Goal: Information Seeking & Learning: Learn about a topic

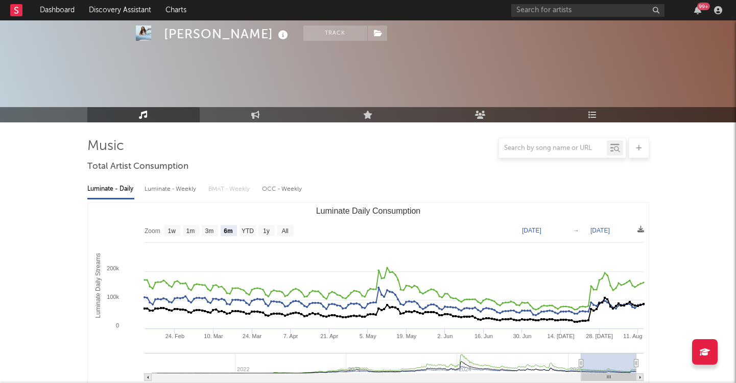
select select "6m"
select select "1w"
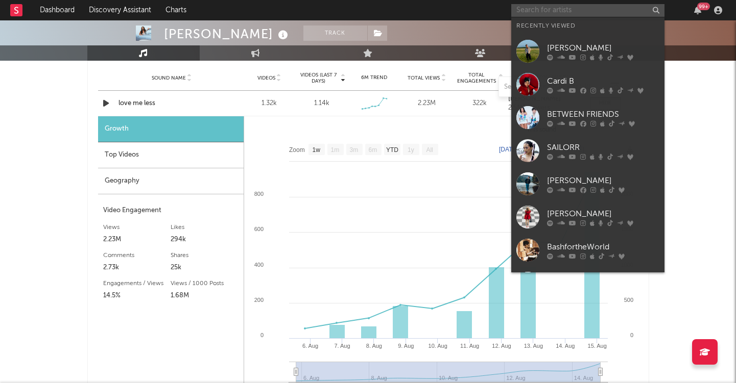
click at [578, 11] on input "text" at bounding box center [587, 10] width 153 height 13
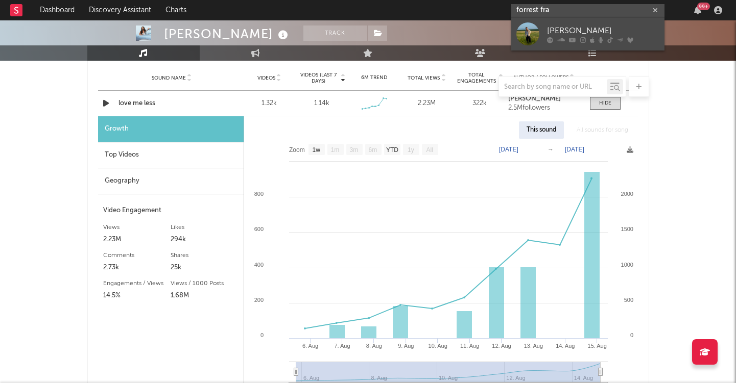
type input "forrest fra"
click at [540, 28] on link "[PERSON_NAME]" at bounding box center [587, 33] width 153 height 33
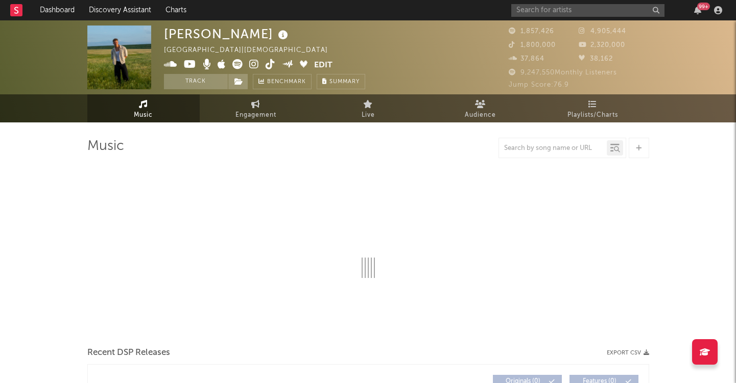
select select "6m"
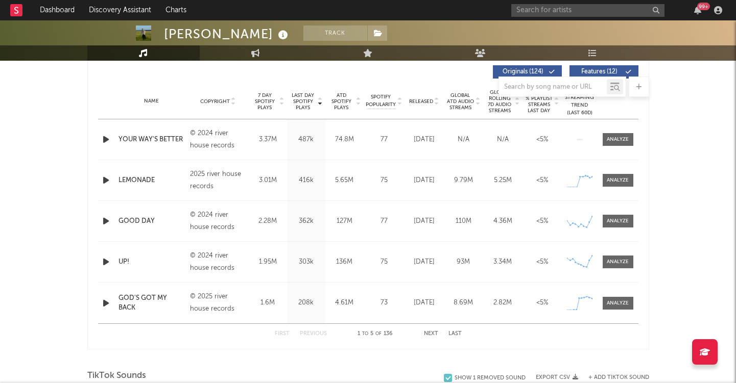
scroll to position [390, 0]
click at [428, 335] on button "Next" at bounding box center [431, 335] width 14 height 6
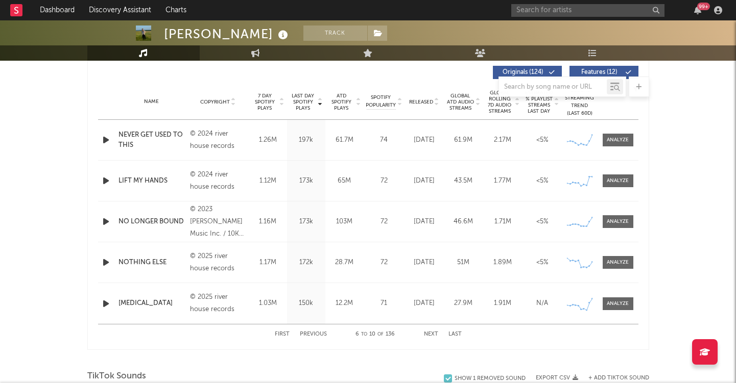
click at [429, 334] on button "Next" at bounding box center [431, 335] width 14 height 6
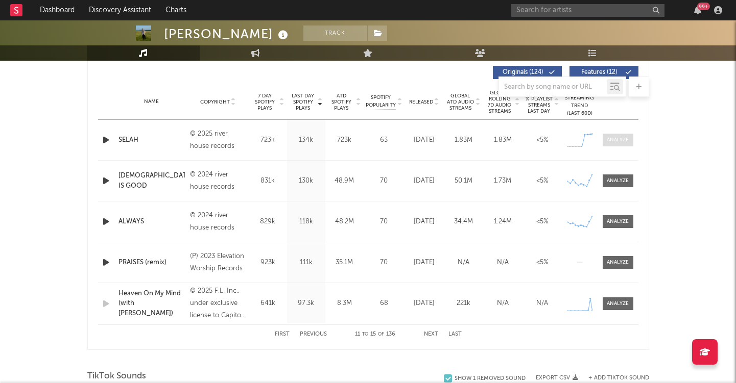
click at [610, 143] on div at bounding box center [618, 140] width 22 height 8
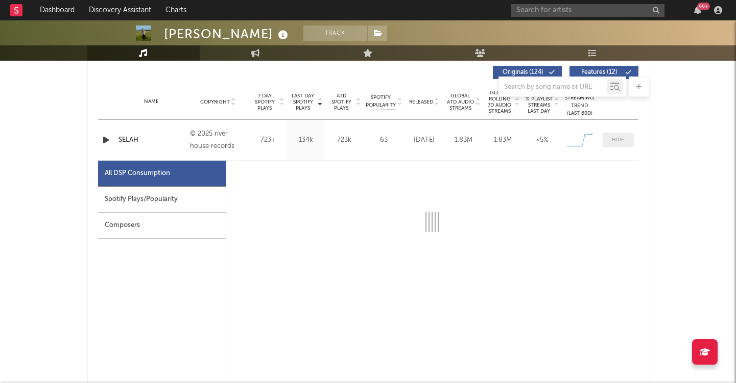
select select "1w"
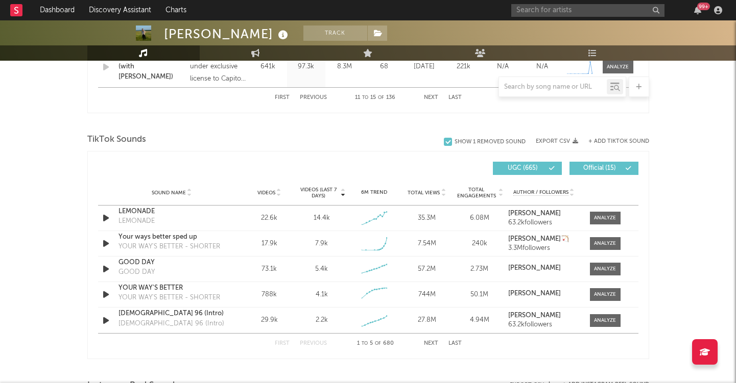
scroll to position [1181, 0]
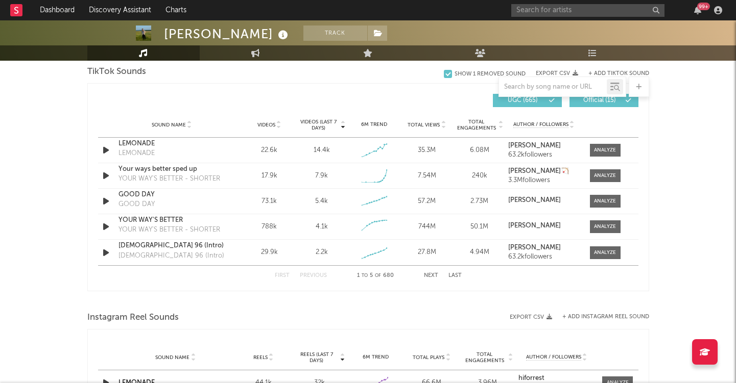
click at [430, 275] on button "Next" at bounding box center [431, 276] width 14 height 6
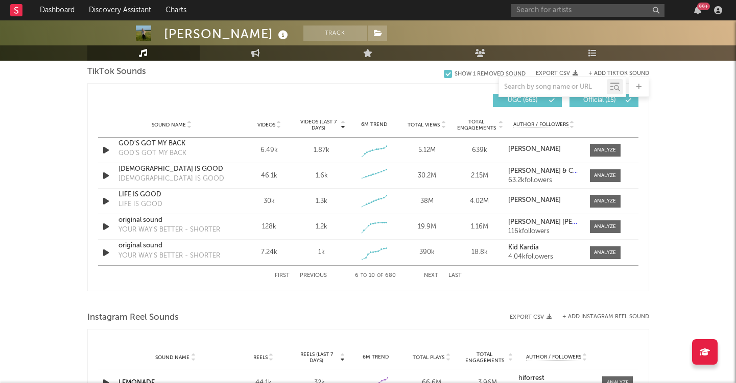
click at [430, 276] on button "Next" at bounding box center [431, 276] width 14 height 6
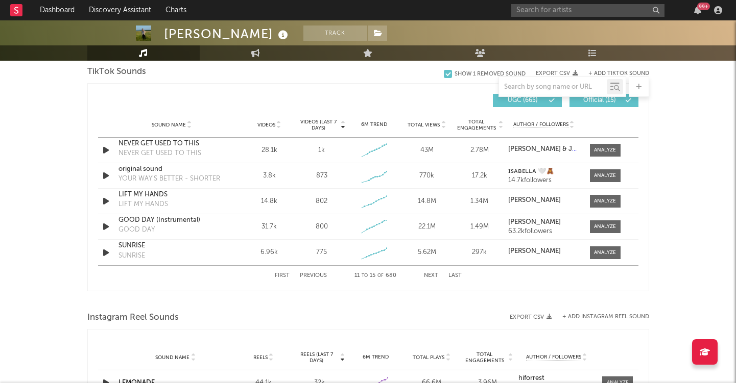
click at [430, 276] on button "Next" at bounding box center [431, 276] width 14 height 6
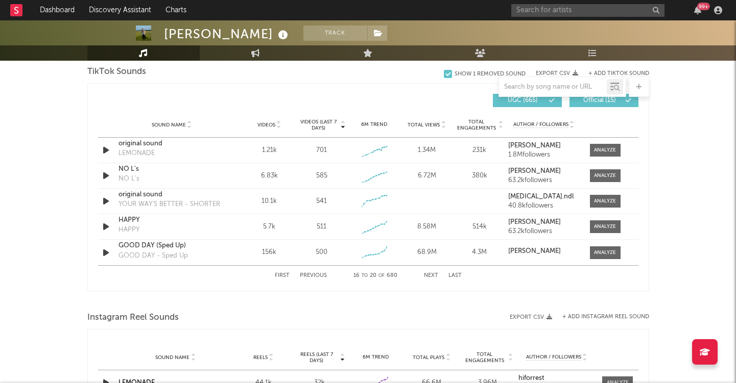
click at [430, 276] on button "Next" at bounding box center [431, 276] width 14 height 6
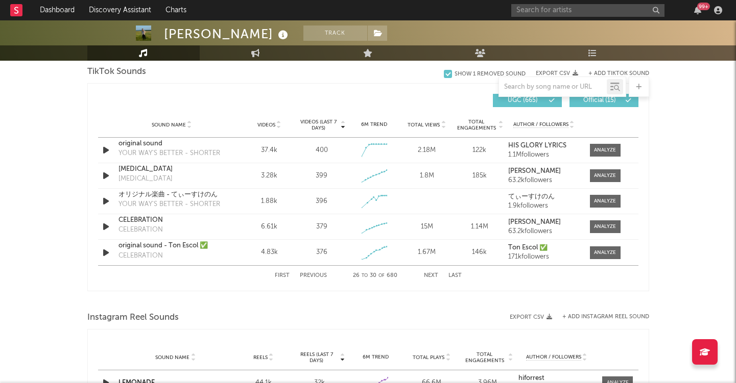
click at [430, 276] on button "Next" at bounding box center [431, 276] width 14 height 6
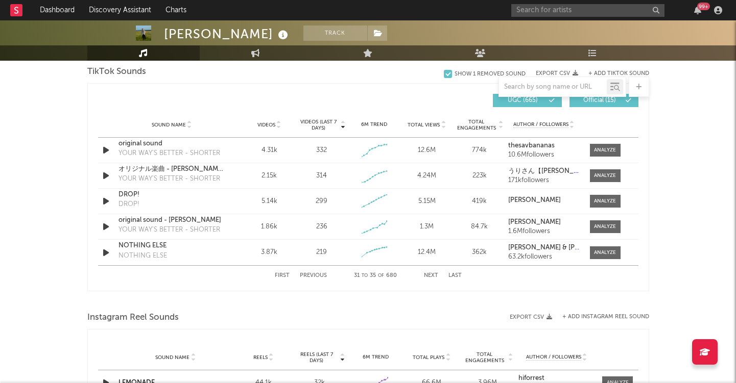
click at [430, 276] on button "Next" at bounding box center [431, 276] width 14 height 6
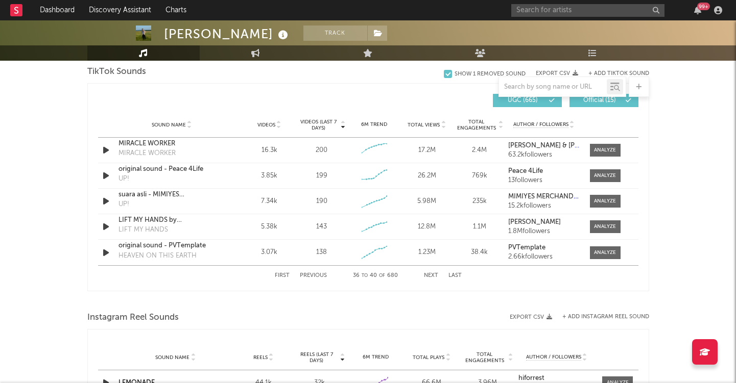
click at [430, 276] on button "Next" at bounding box center [431, 276] width 14 height 6
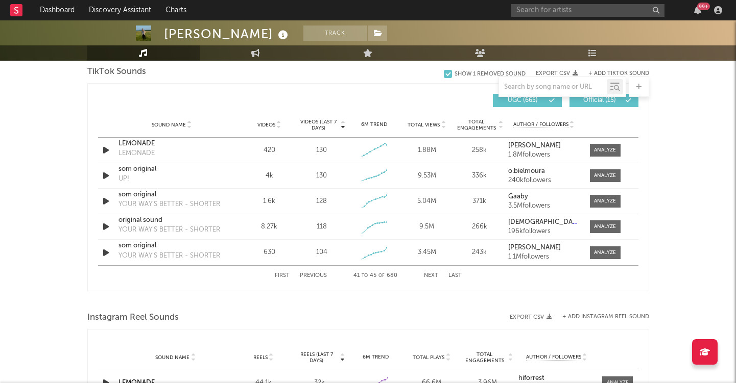
click at [430, 276] on button "Next" at bounding box center [431, 276] width 14 height 6
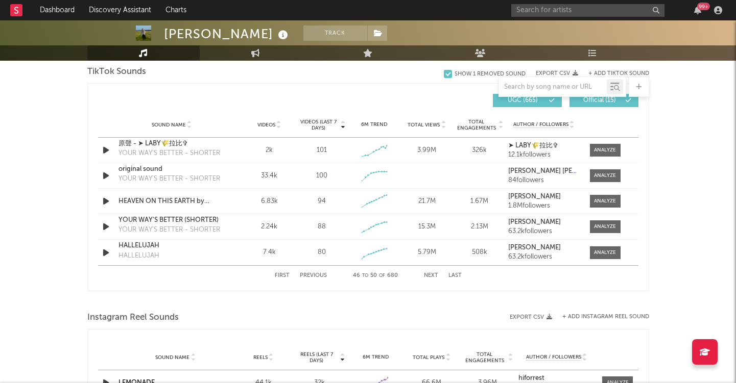
click at [430, 276] on button "Next" at bounding box center [431, 276] width 14 height 6
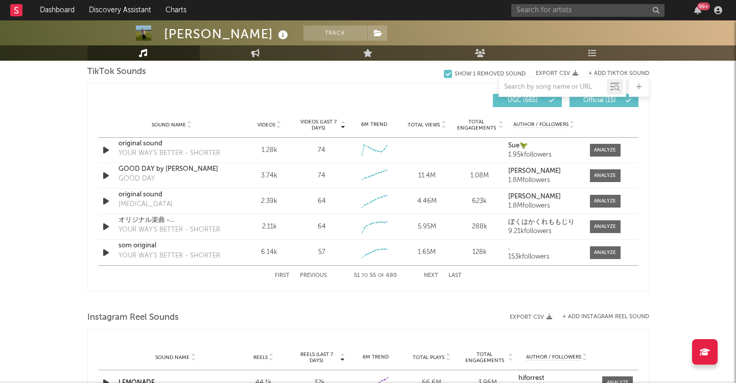
click at [430, 276] on button "Next" at bounding box center [431, 276] width 14 height 6
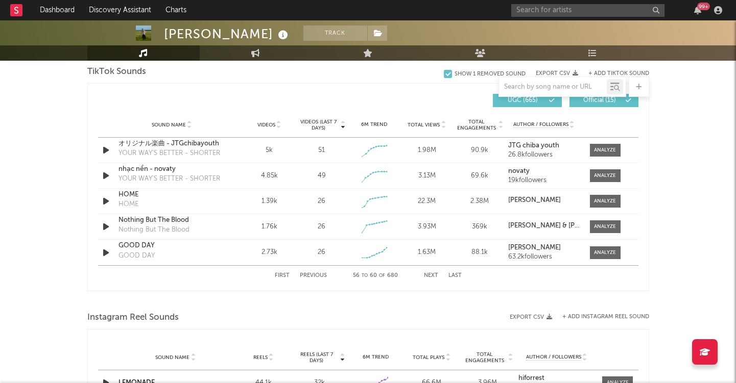
click at [430, 276] on button "Next" at bounding box center [431, 276] width 14 height 6
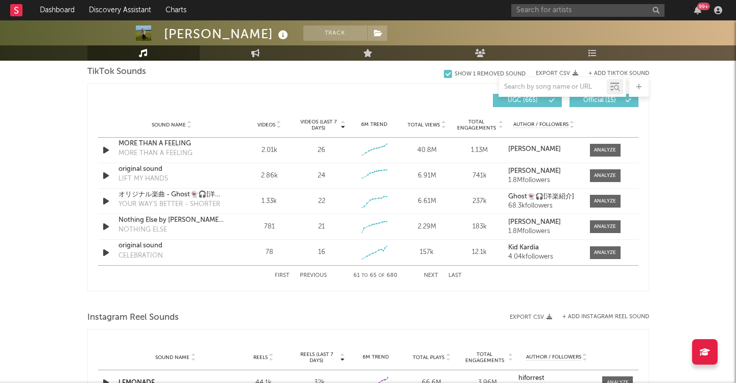
click at [430, 276] on button "Next" at bounding box center [431, 276] width 14 height 6
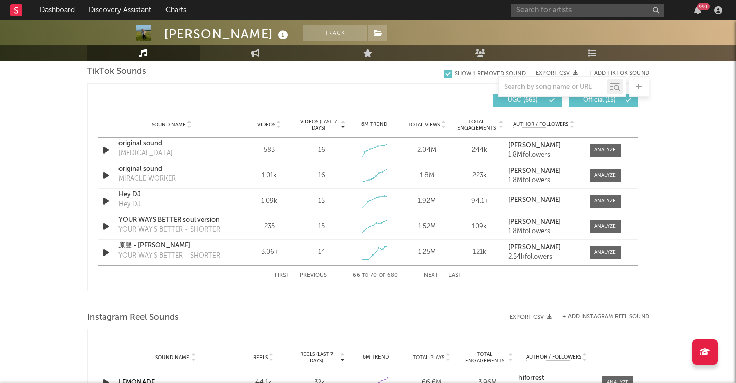
click at [430, 276] on button "Next" at bounding box center [431, 276] width 14 height 6
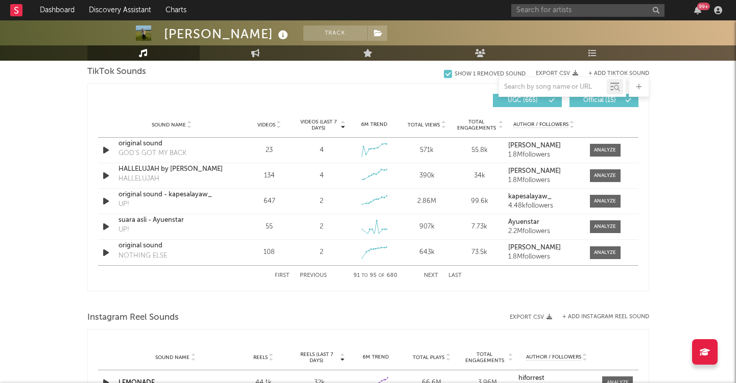
click at [430, 276] on button "Next" at bounding box center [431, 276] width 14 height 6
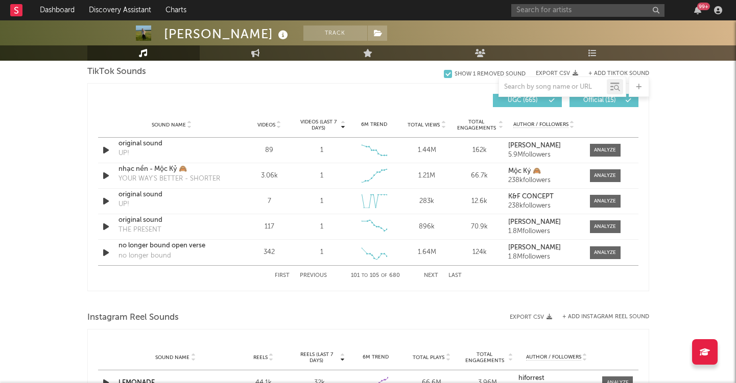
click at [430, 276] on button "Next" at bounding box center [431, 276] width 14 height 6
click at [309, 275] on button "Previous" at bounding box center [313, 276] width 27 height 6
click at [311, 275] on button "Previous" at bounding box center [313, 276] width 27 height 6
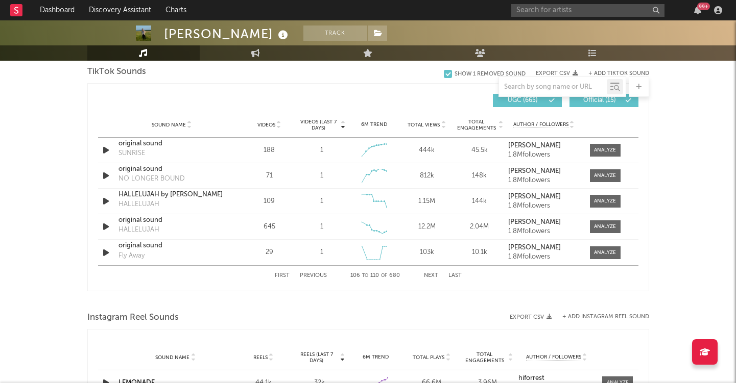
click at [432, 277] on button "Next" at bounding box center [431, 276] width 14 height 6
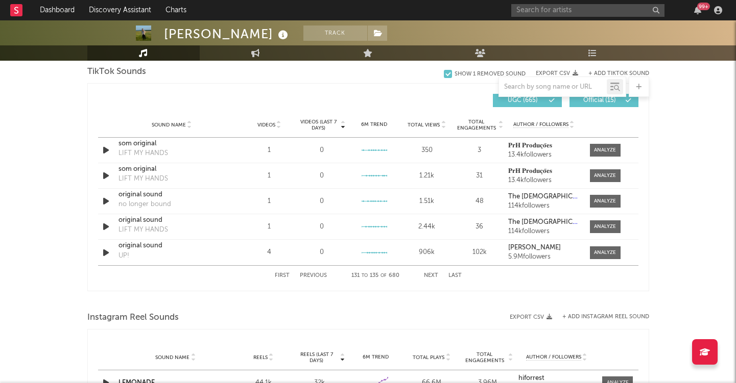
click at [432, 277] on button "Next" at bounding box center [431, 276] width 14 height 6
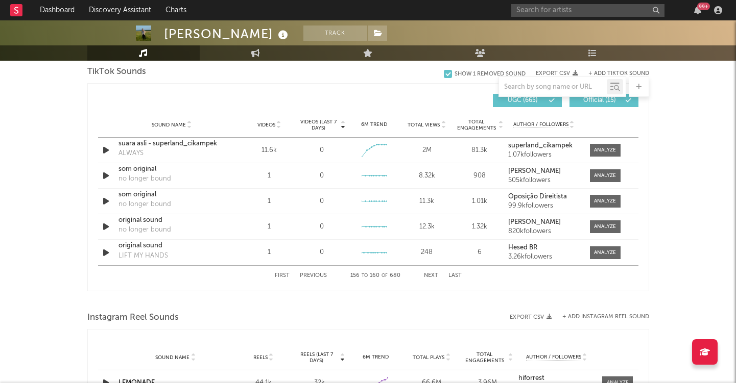
click at [432, 277] on button "Next" at bounding box center [431, 276] width 14 height 6
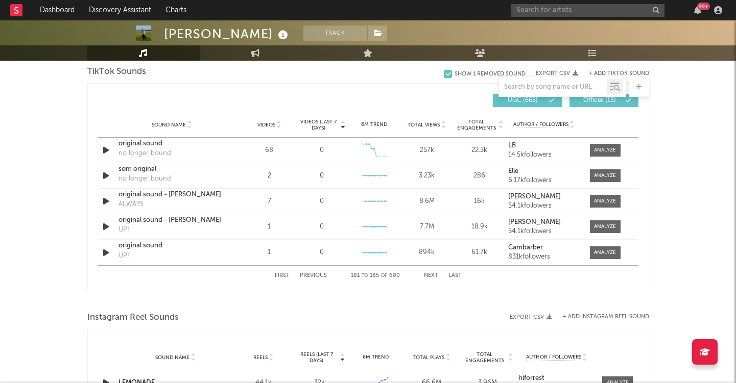
click at [432, 277] on button "Next" at bounding box center [431, 276] width 14 height 6
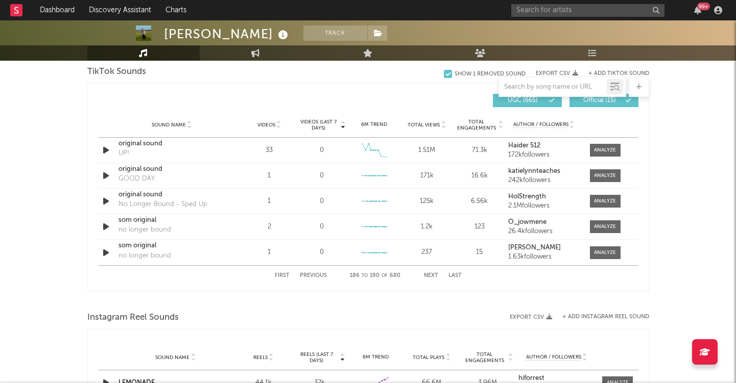
click at [432, 277] on button "Next" at bounding box center [431, 276] width 14 height 6
click at [442, 275] on div "First Previous 201 to 205 of 680 Next Last" at bounding box center [368, 276] width 187 height 20
click at [433, 275] on button "Next" at bounding box center [431, 276] width 14 height 6
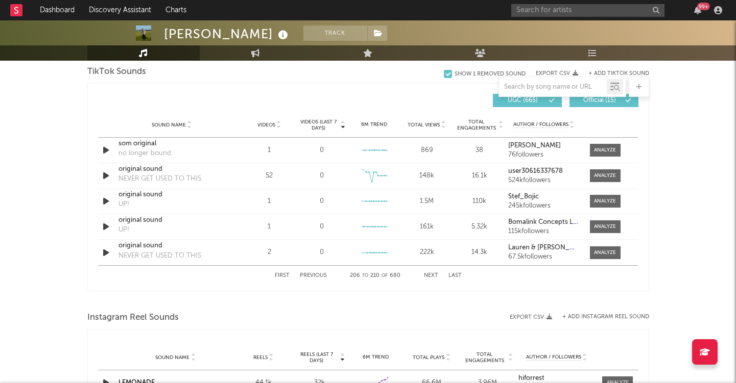
click at [433, 276] on button "Next" at bounding box center [431, 276] width 14 height 6
click at [433, 275] on button "Next" at bounding box center [431, 276] width 14 height 6
click at [433, 276] on button "Next" at bounding box center [431, 276] width 14 height 6
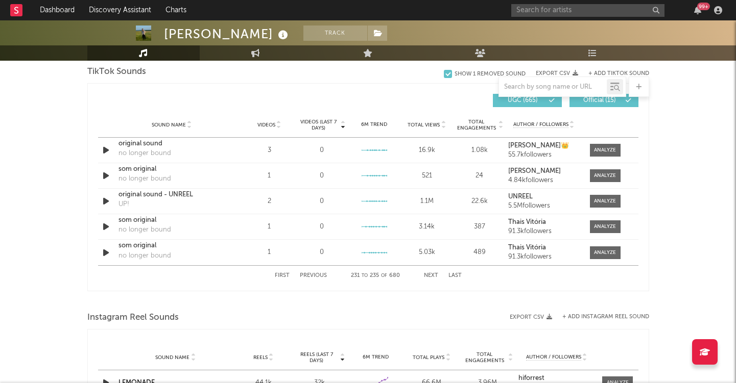
click at [433, 276] on button "Next" at bounding box center [431, 276] width 14 height 6
click at [458, 277] on button "Last" at bounding box center [454, 276] width 13 height 6
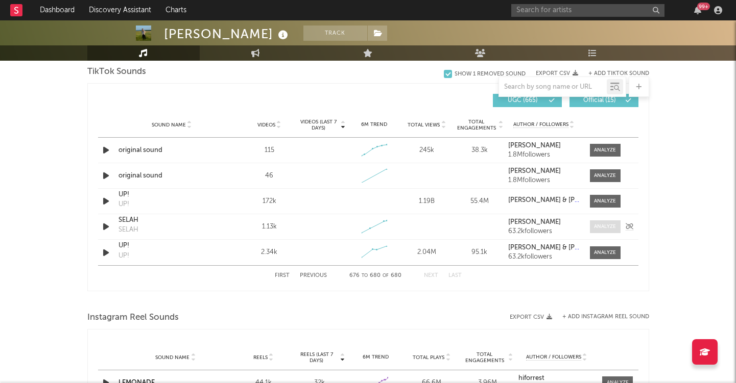
click at [598, 229] on div at bounding box center [605, 227] width 22 height 8
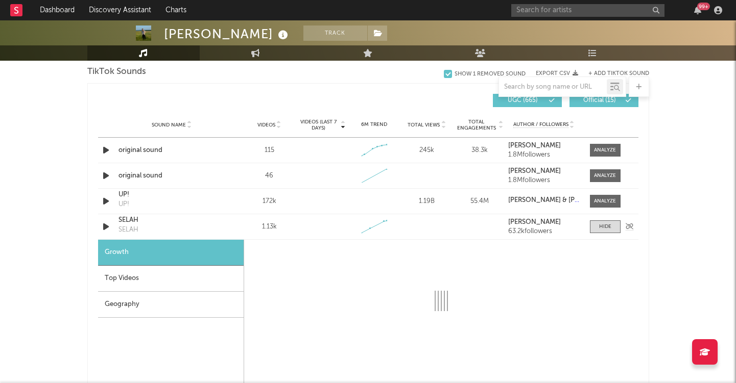
select select "1w"
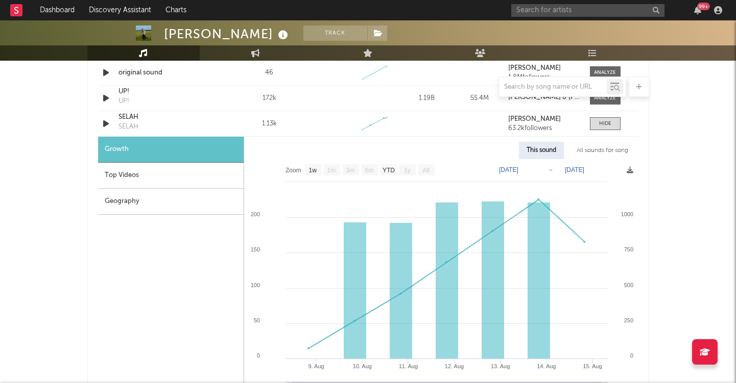
scroll to position [1353, 0]
